Goal: Check status: Check status

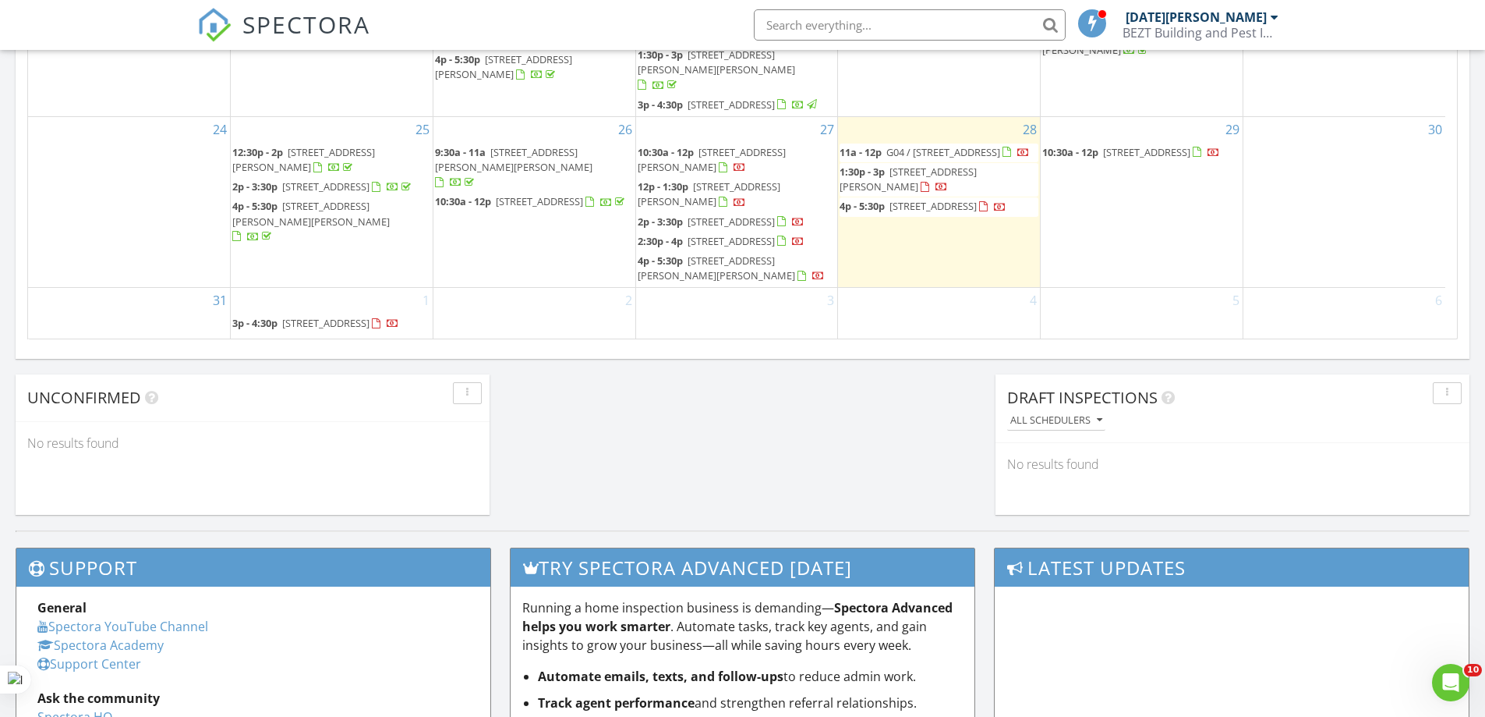
scroll to position [283, 0]
click at [548, 194] on span "9 Domain Cct, Beaconsfield 3807" at bounding box center [539, 201] width 87 height 14
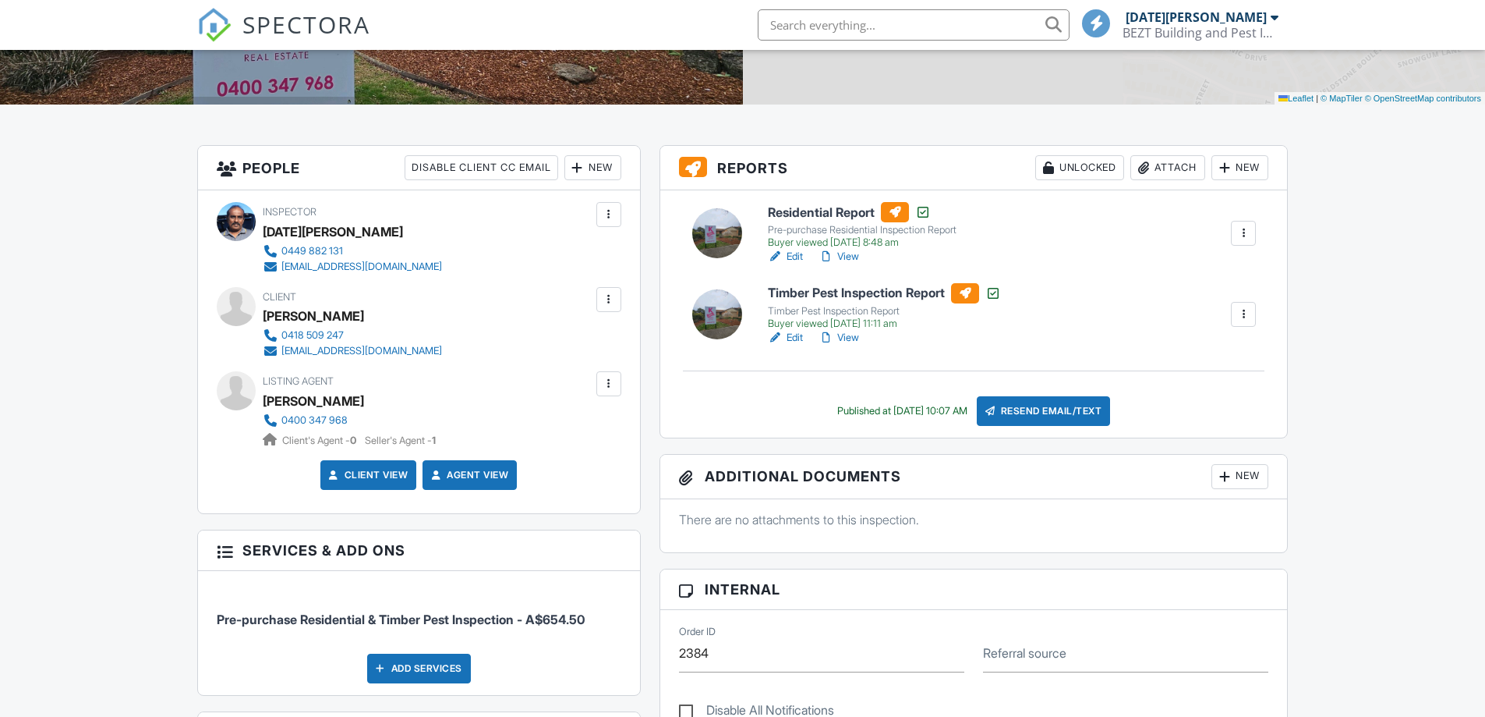
click at [850, 255] on link "View" at bounding box center [839, 257] width 41 height 16
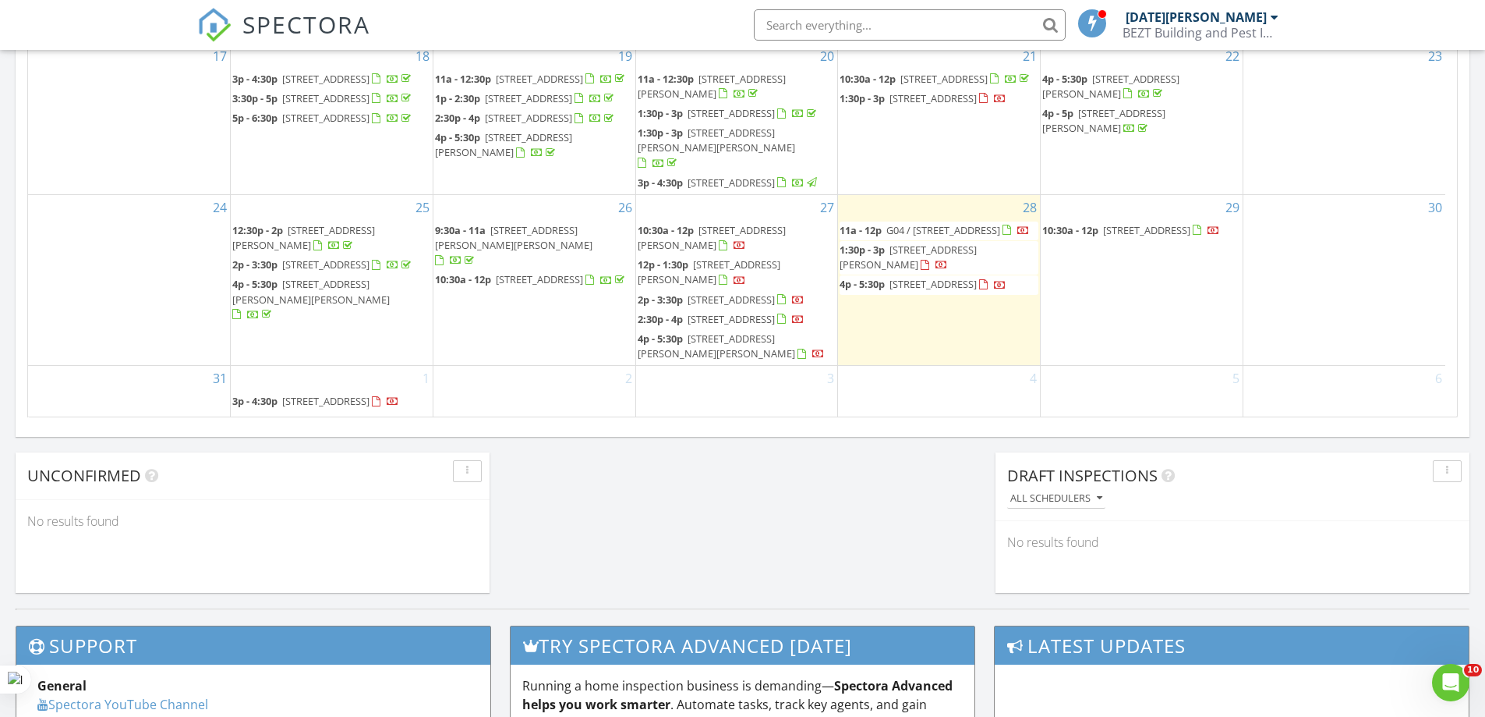
scroll to position [283, 0]
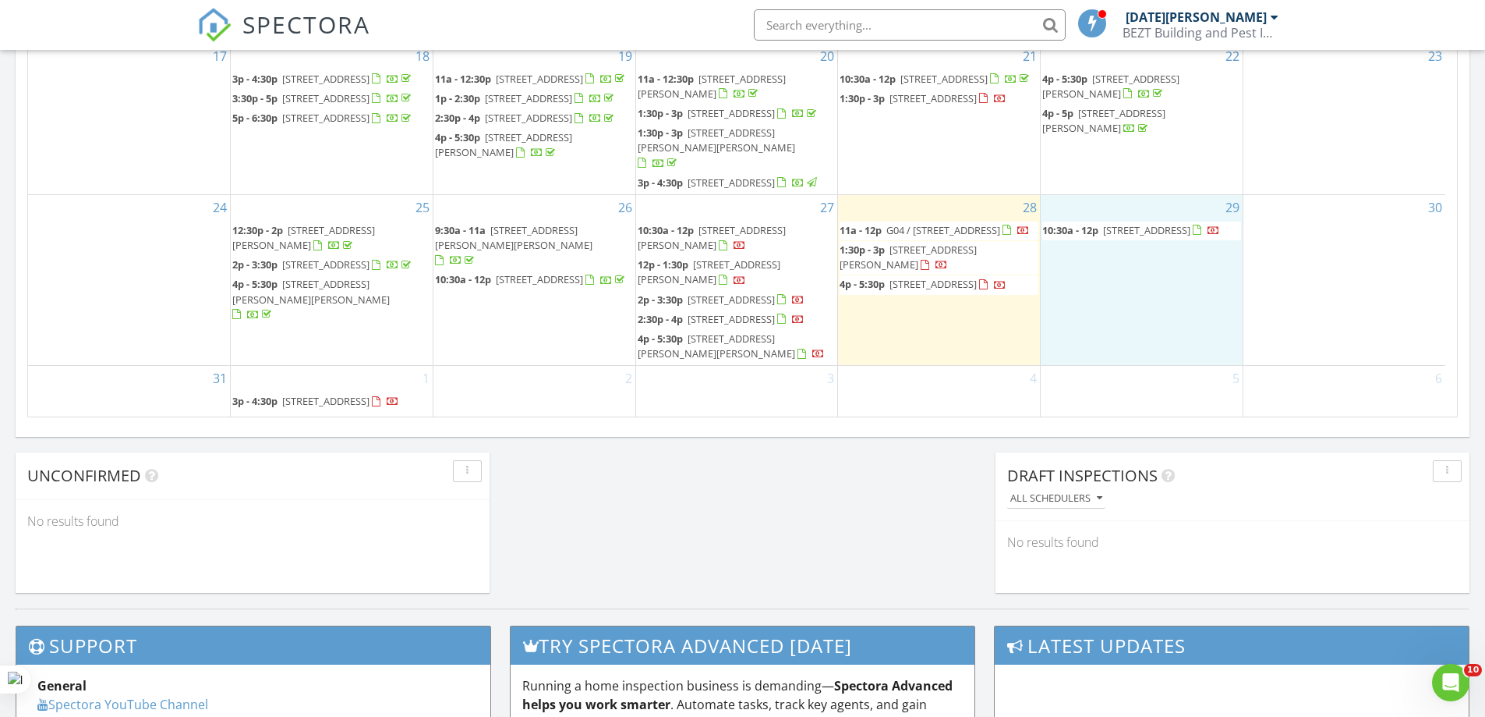
click at [1107, 294] on div "29 10:30a - 12p 944 Pakenham Rd, Pakenham Upper 3810" at bounding box center [1142, 280] width 202 height 170
